Goal: Complete application form: Complete application form

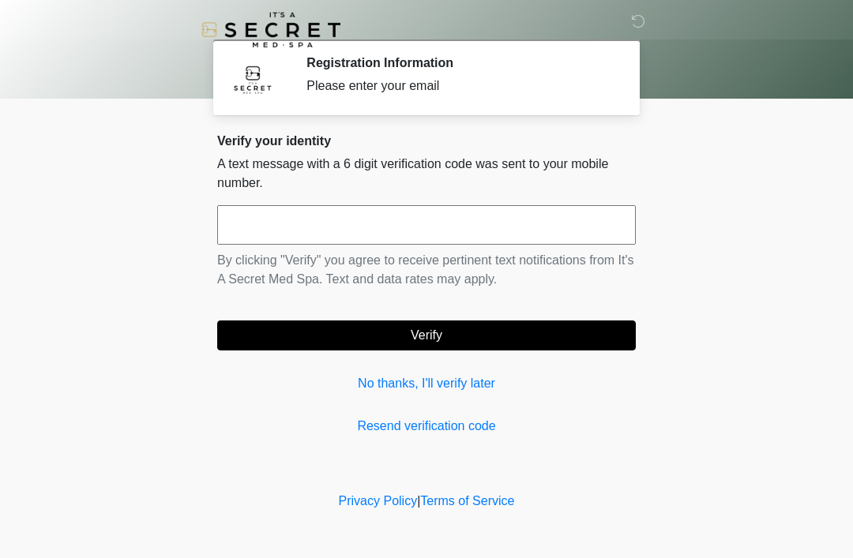
click at [473, 553] on div "Privacy Policy | Terms of Service" at bounding box center [426, 525] width 853 height 66
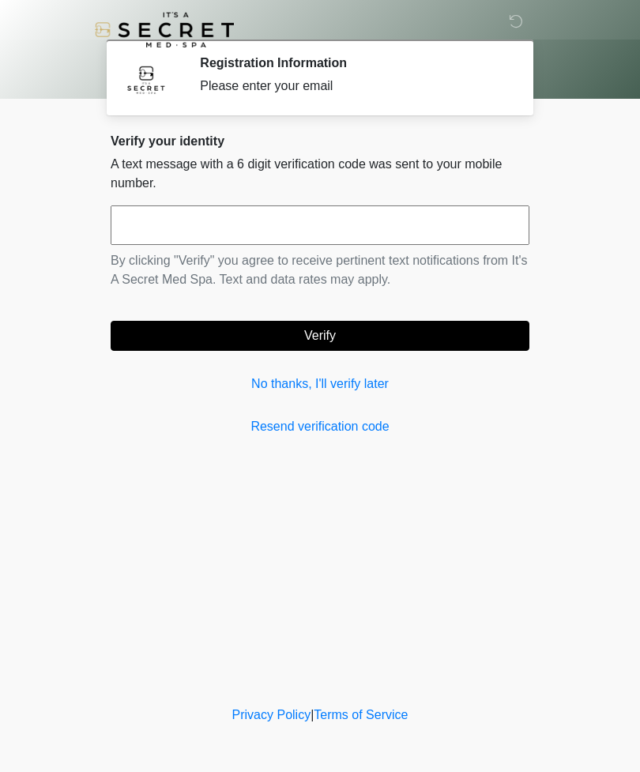
click at [362, 434] on link "Resend verification code" at bounding box center [320, 426] width 419 height 19
click at [332, 235] on input "text" at bounding box center [320, 224] width 419 height 39
type input "******"
click at [385, 329] on button "Verify" at bounding box center [320, 336] width 419 height 30
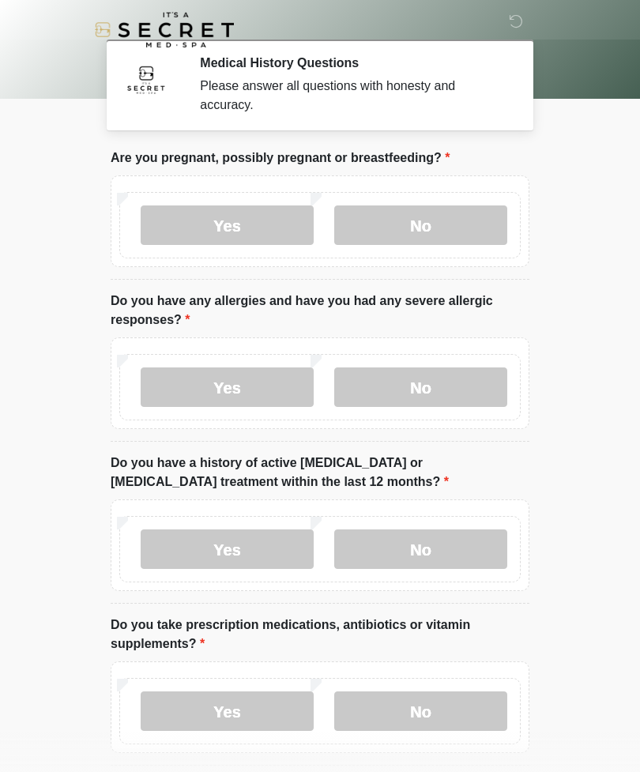
click at [445, 233] on label "No" at bounding box center [420, 224] width 173 height 39
click at [464, 389] on label "No" at bounding box center [420, 386] width 173 height 39
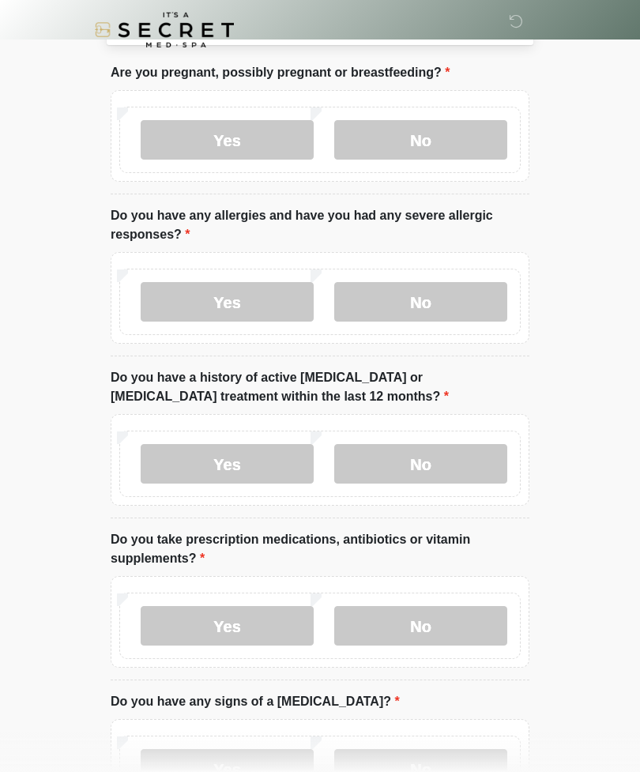
scroll to position [85, 0]
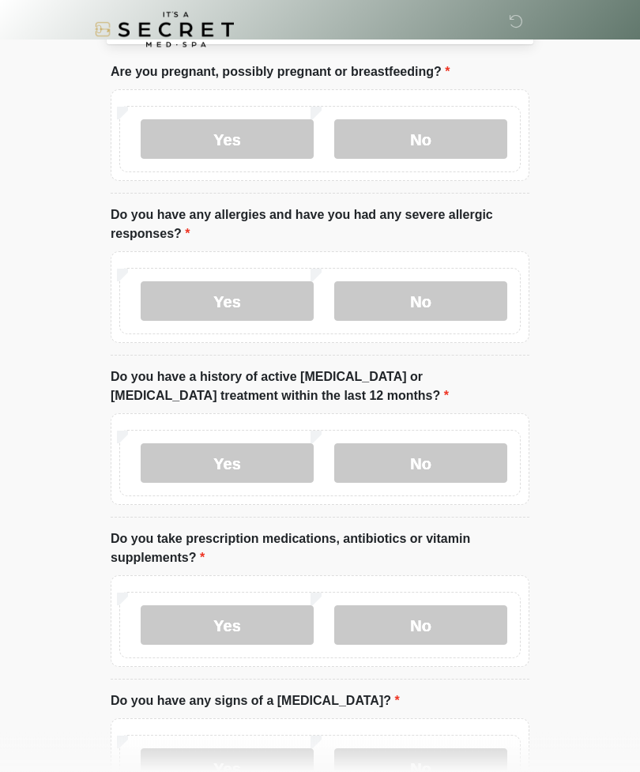
click at [475, 461] on label "No" at bounding box center [420, 463] width 173 height 39
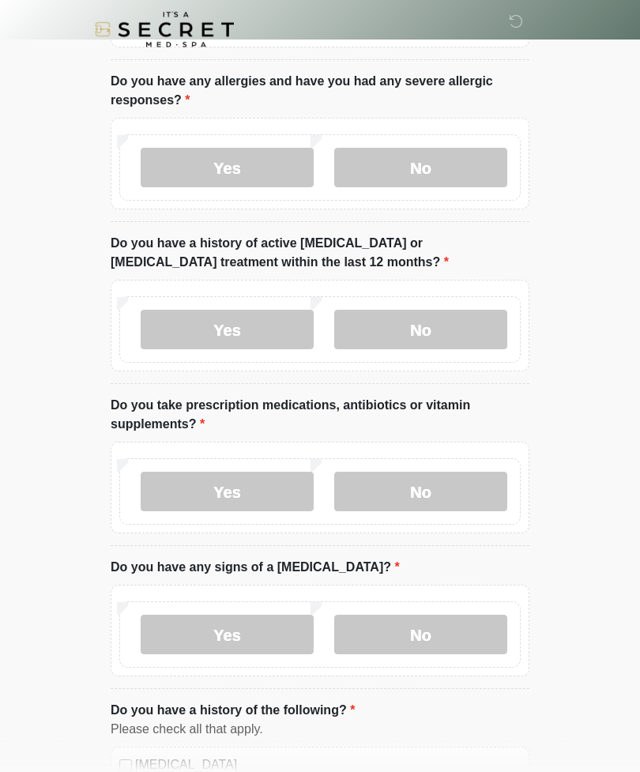
scroll to position [220, 0]
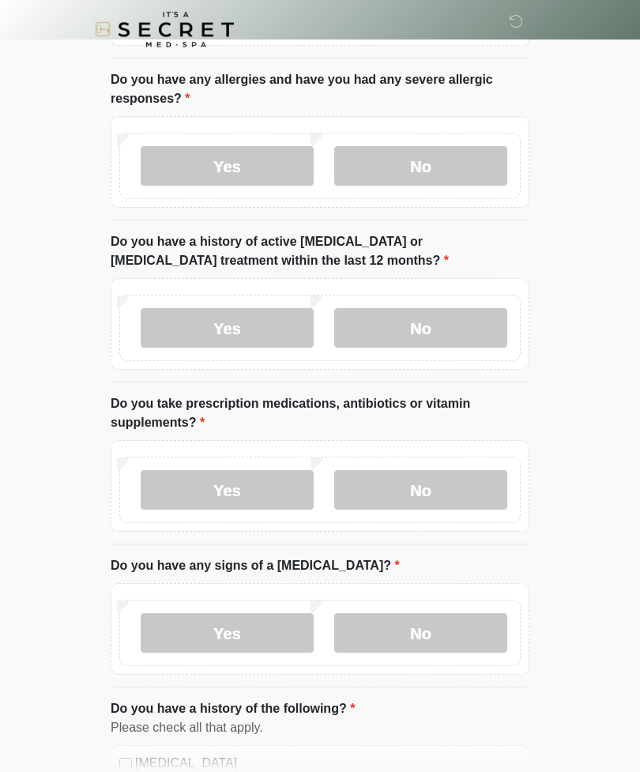
click at [469, 475] on label "No" at bounding box center [420, 490] width 173 height 39
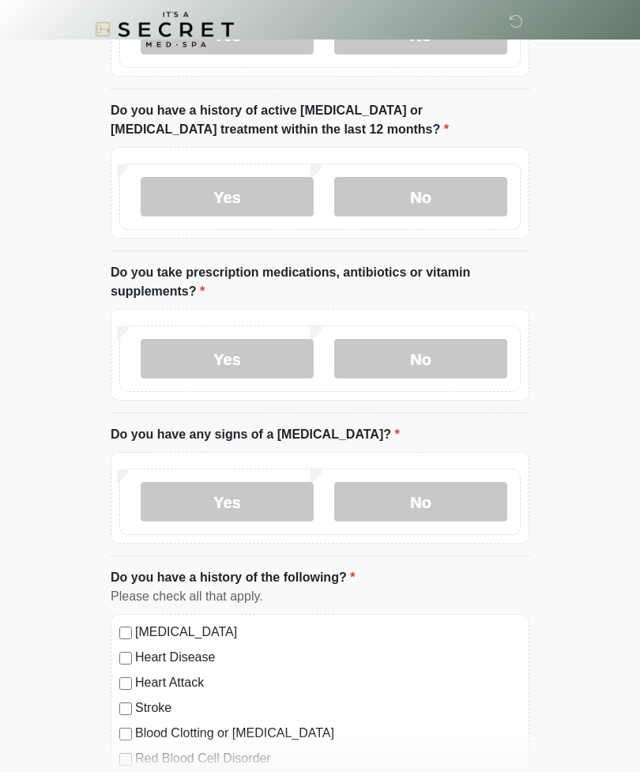
scroll to position [352, 0]
click at [464, 501] on label "No" at bounding box center [420, 501] width 173 height 39
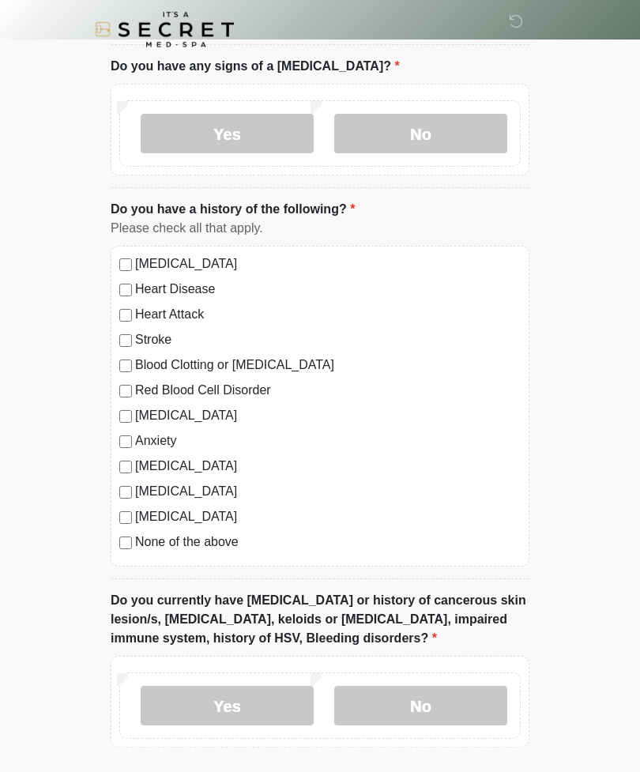
scroll to position [729, 0]
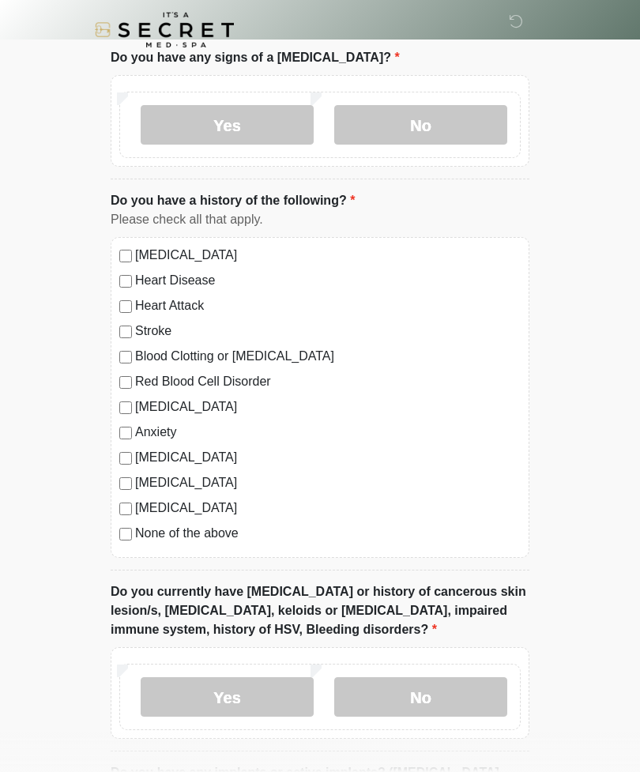
click at [209, 514] on label "Diabetes" at bounding box center [327, 507] width 385 height 19
click at [222, 539] on label "None of the above" at bounding box center [327, 533] width 385 height 19
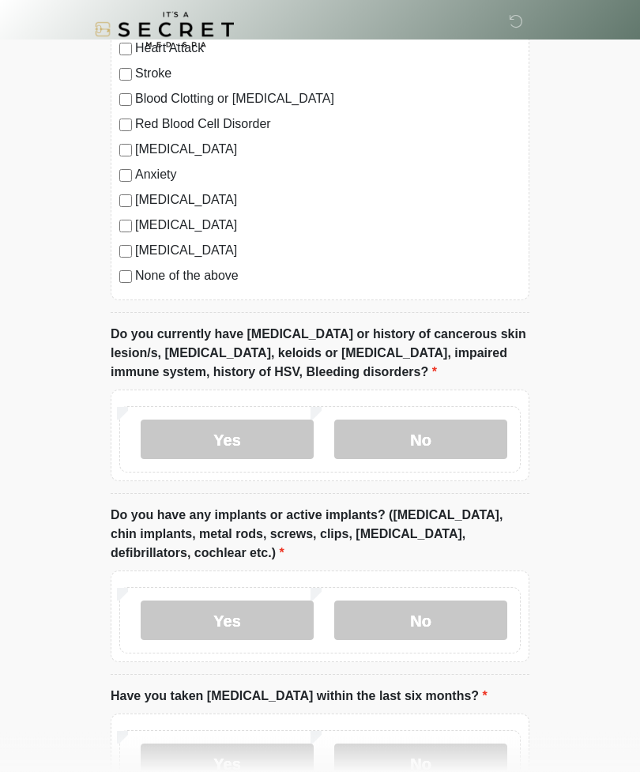
scroll to position [986, 0]
click at [483, 427] on label "No" at bounding box center [420, 438] width 173 height 39
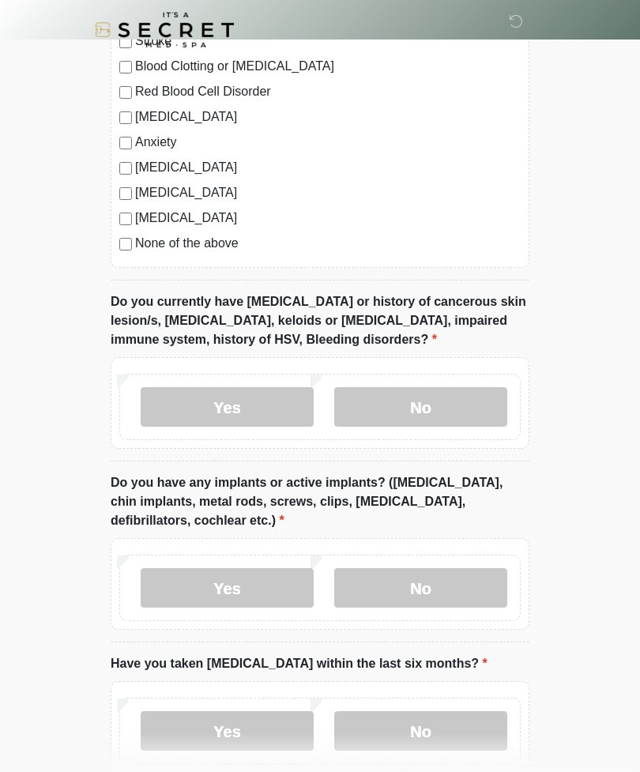
scroll to position [1107, 0]
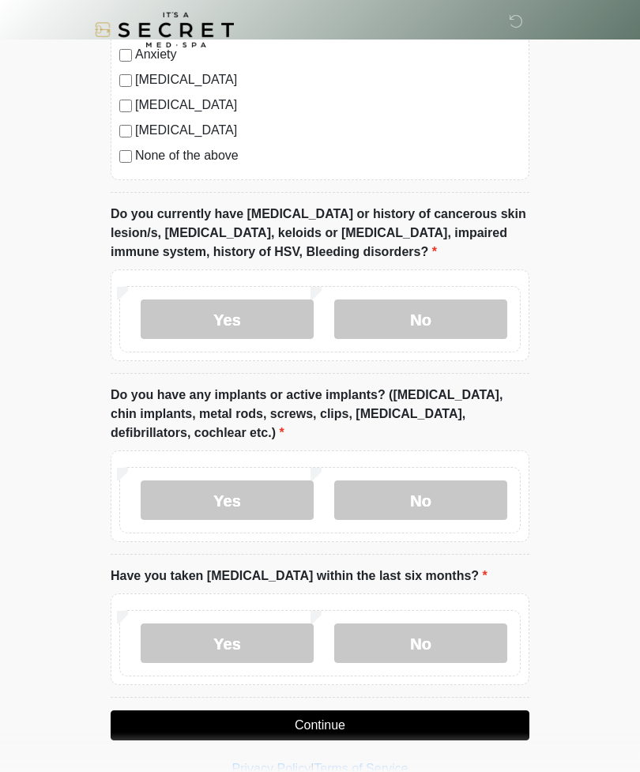
click at [472, 497] on label "No" at bounding box center [420, 499] width 173 height 39
click at [472, 644] on label "No" at bounding box center [420, 642] width 173 height 39
click at [482, 723] on button "Continue" at bounding box center [320, 725] width 419 height 30
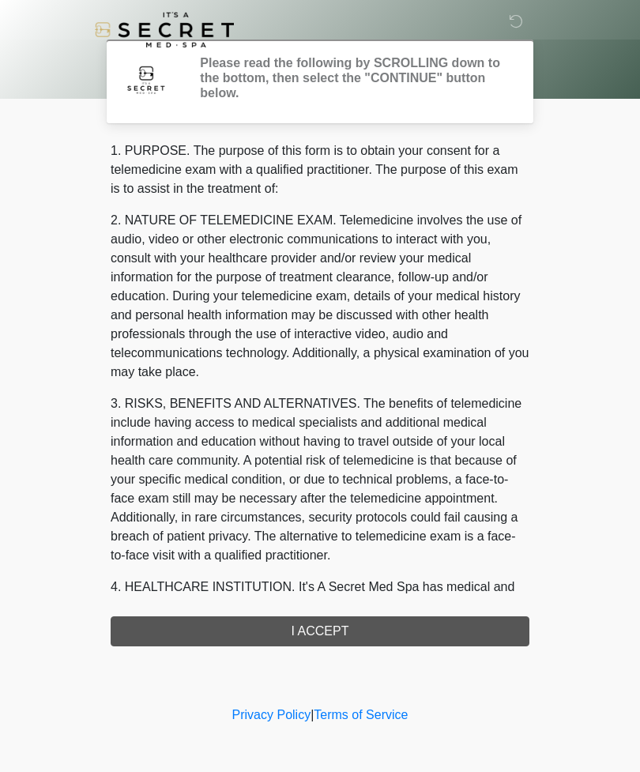
scroll to position [0, 0]
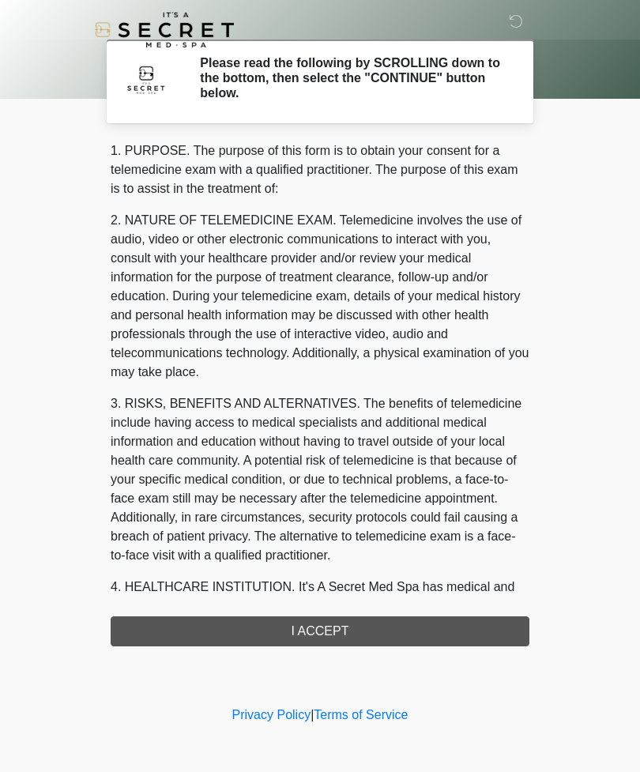
click at [478, 622] on div "1. PURPOSE. The purpose of this form is to obtain your consent for a telemedici…" at bounding box center [320, 393] width 419 height 505
click at [351, 627] on div "1. PURPOSE. The purpose of this form is to obtain your consent for a telemedici…" at bounding box center [320, 393] width 419 height 505
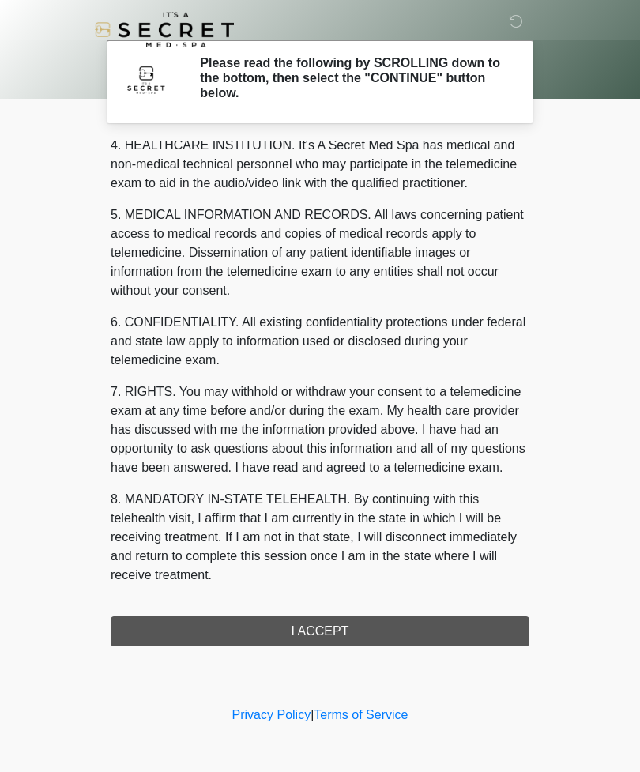
scroll to position [460, 0]
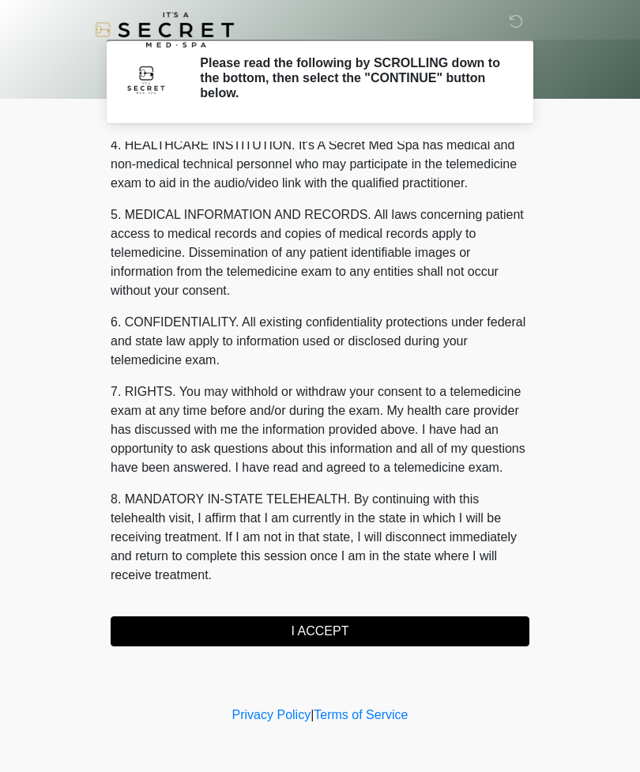
click at [370, 628] on button "I ACCEPT" at bounding box center [320, 631] width 419 height 30
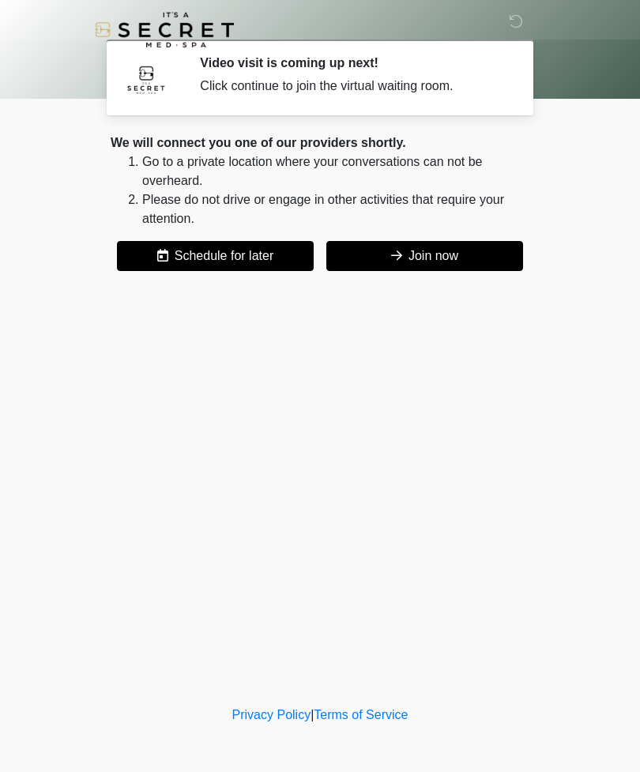
click at [428, 254] on button "Join now" at bounding box center [424, 256] width 197 height 30
